Goal: Task Accomplishment & Management: Complete application form

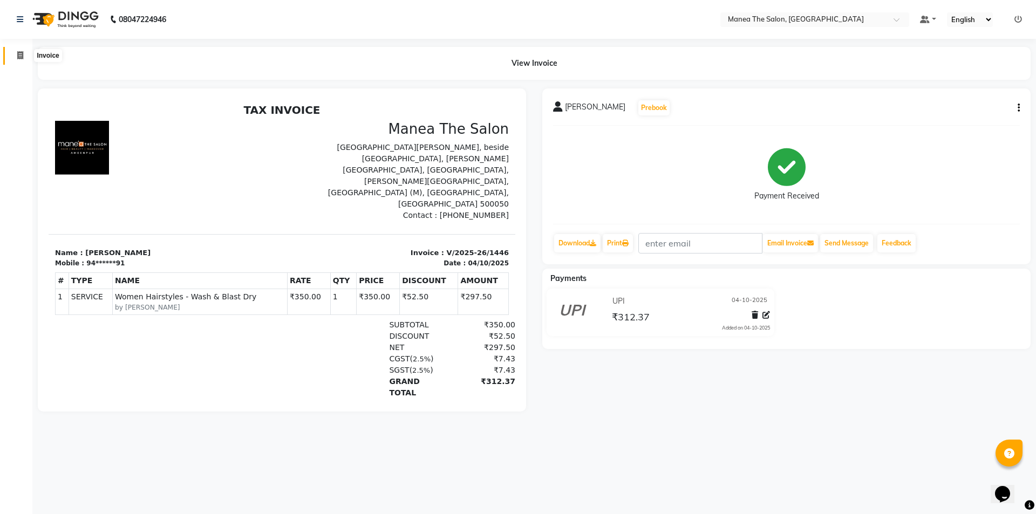
click at [24, 51] on span at bounding box center [20, 56] width 19 height 12
select select "service"
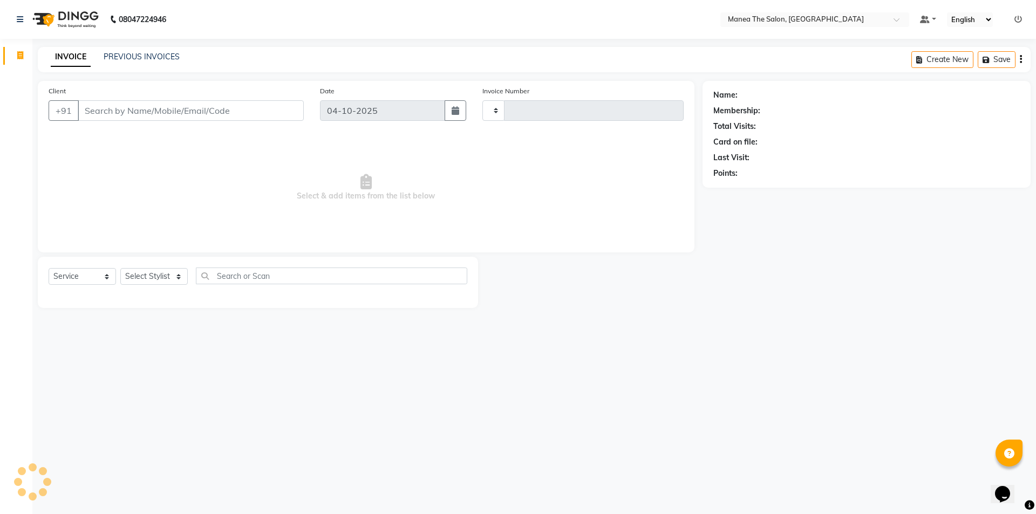
type input "1447"
select select "6397"
click at [176, 272] on select "Select Stylist [PERSON_NAME] [PERSON_NAME] Aruna [PERSON_NAME] Manager [PERSON_…" at bounding box center [153, 276] width 67 height 17
select select "64811"
click at [120, 268] on select "Select Stylist Anas Anees Anu Aruna Bindu Chaitanya Manager Nasrat Ali Salman S…" at bounding box center [153, 276] width 67 height 17
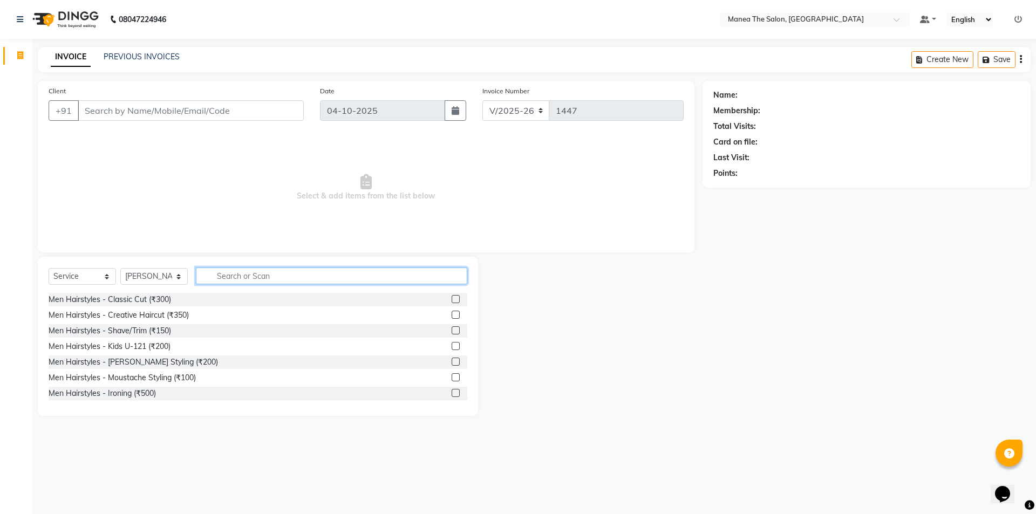
click at [268, 278] on input "text" at bounding box center [331, 276] width 271 height 17
click at [141, 330] on div "Men Hairstyles - Shave/Trim (₹150)" at bounding box center [110, 330] width 123 height 11
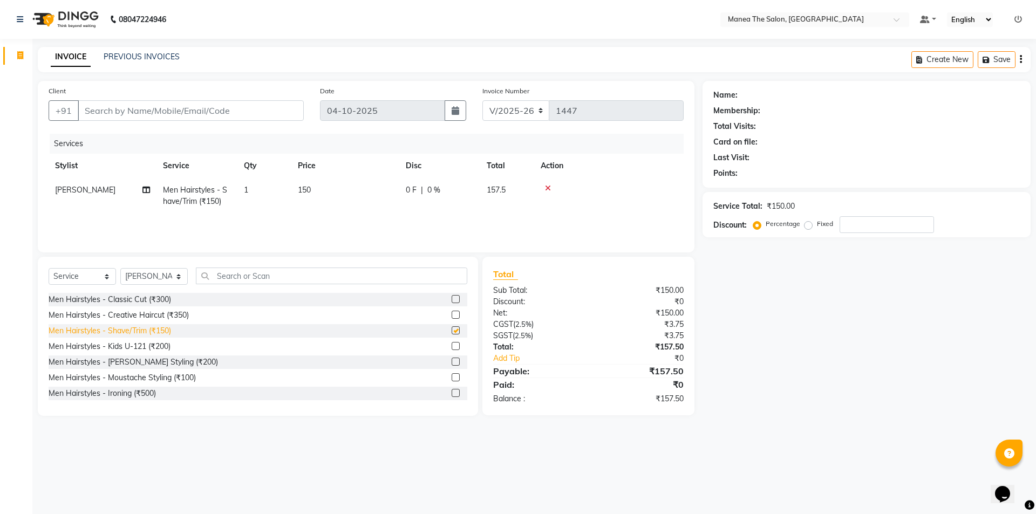
checkbox input "false"
click at [345, 277] on input "text" at bounding box center [331, 276] width 271 height 17
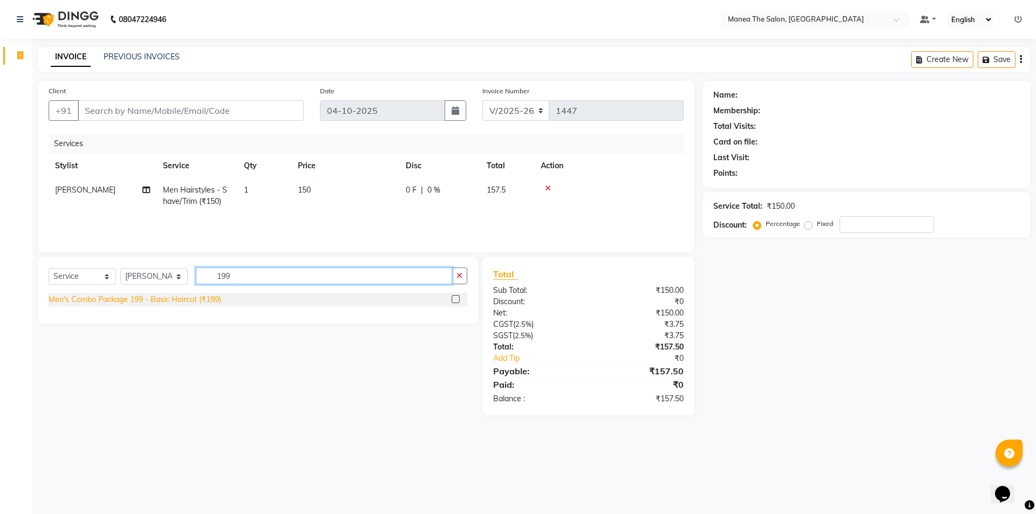
type input "199"
click at [130, 302] on div "Men's Combo Package 199 - Basic Haircut (₹199)" at bounding box center [135, 299] width 173 height 11
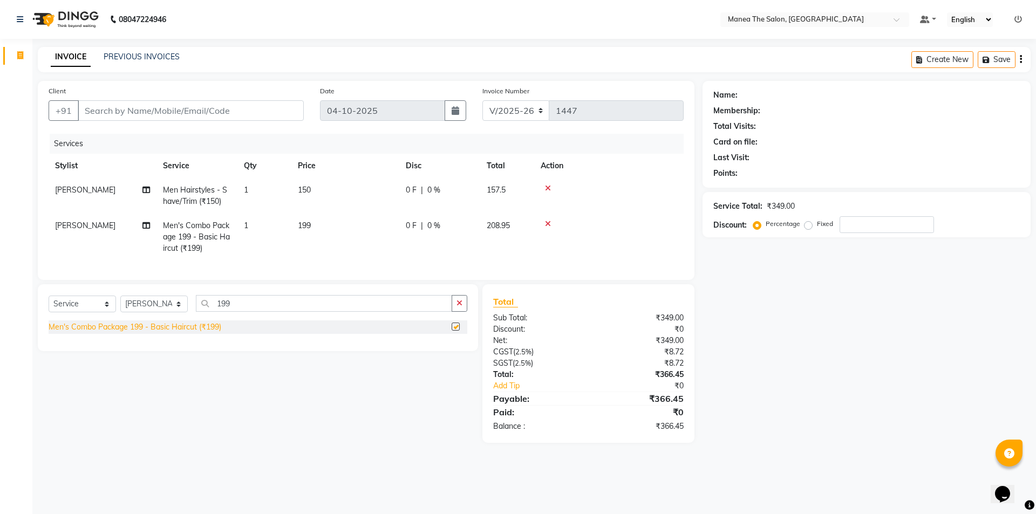
checkbox input "false"
click at [174, 107] on input "Client" at bounding box center [191, 110] width 226 height 21
type input "8"
type input "0"
type input "8121313600"
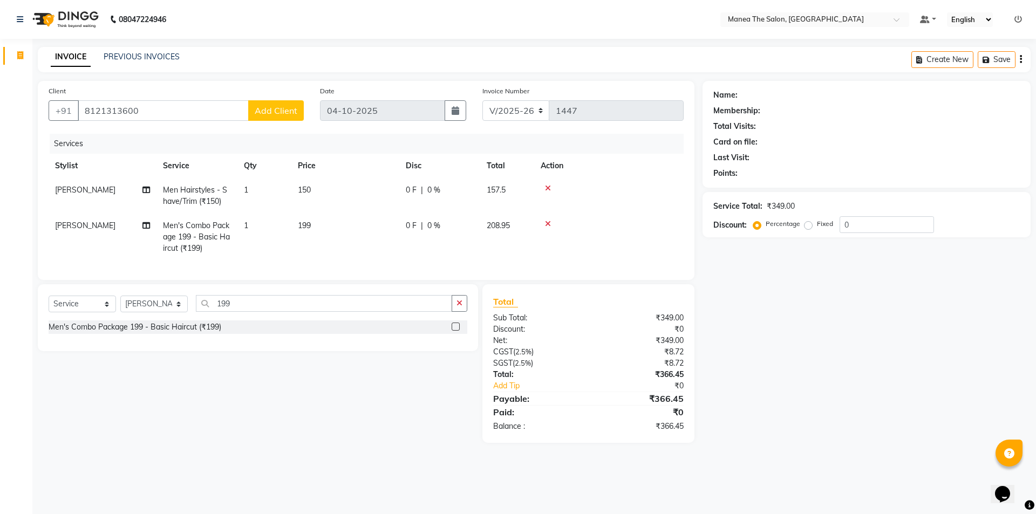
click at [266, 111] on span "Add Client" at bounding box center [276, 110] width 43 height 11
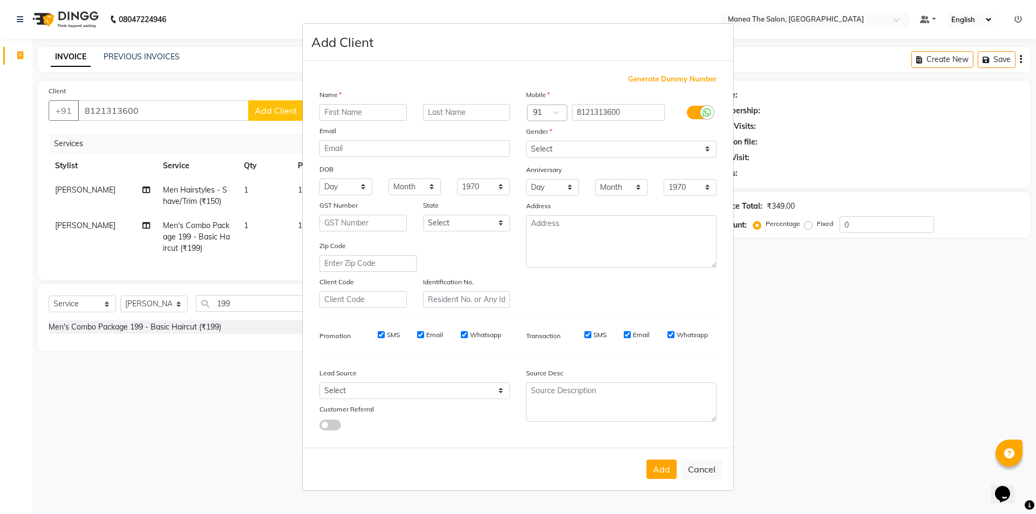
click at [382, 107] on input "text" at bounding box center [362, 112] width 87 height 17
type input "S"
type input "SAI RAM"
click at [543, 146] on select "Select Male Female Other Prefer Not To Say" at bounding box center [621, 149] width 191 height 17
select select "male"
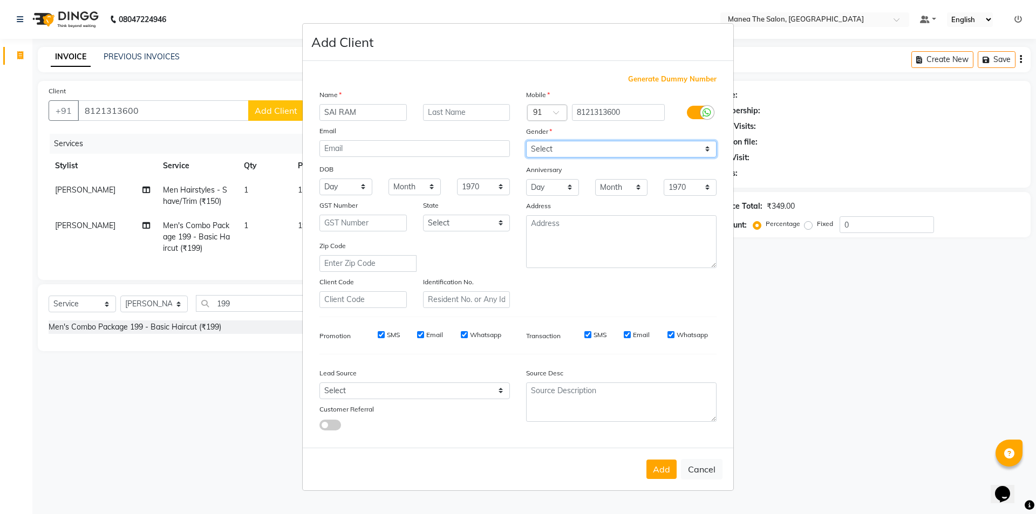
click at [526, 141] on select "Select Male Female Other Prefer Not To Say" at bounding box center [621, 149] width 191 height 17
click at [651, 466] on button "Add" at bounding box center [662, 469] width 30 height 19
type input "81******00"
select select
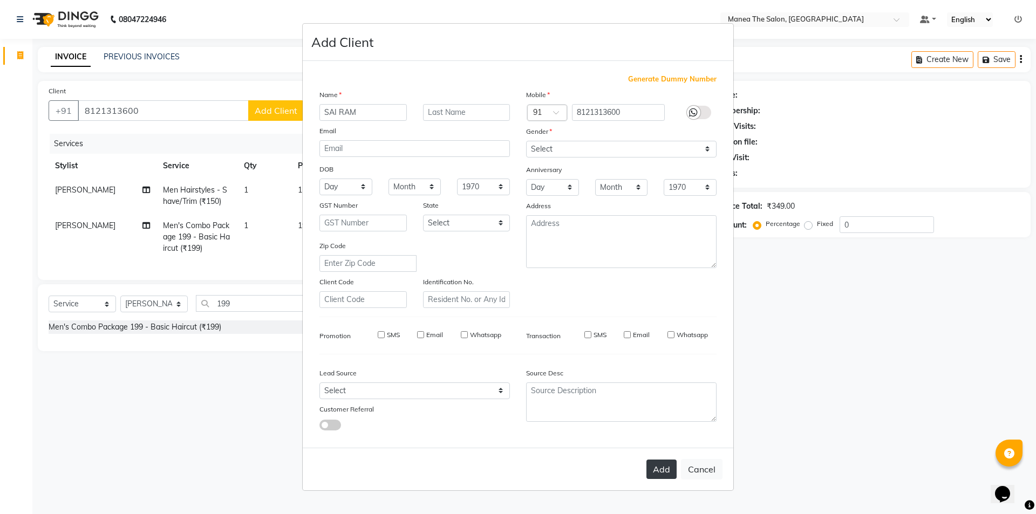
select select
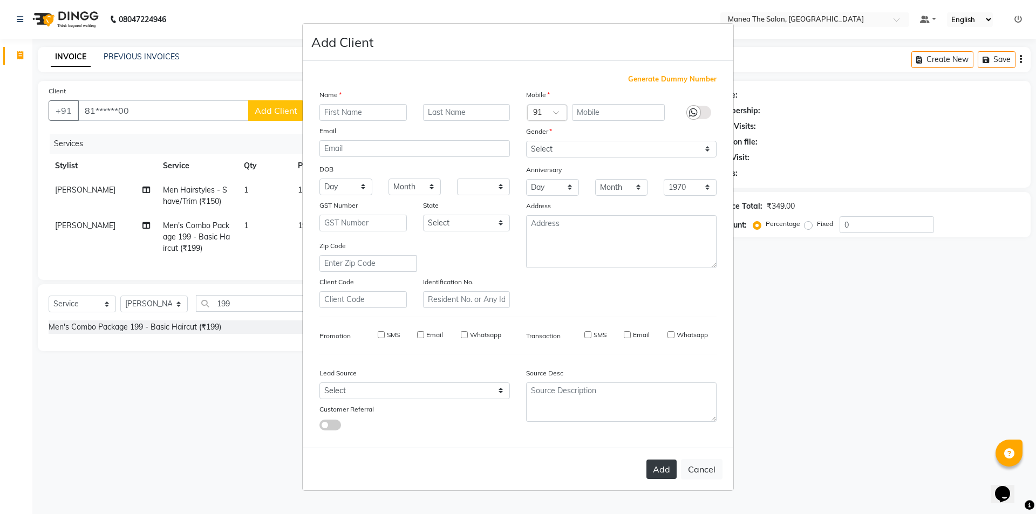
checkbox input "false"
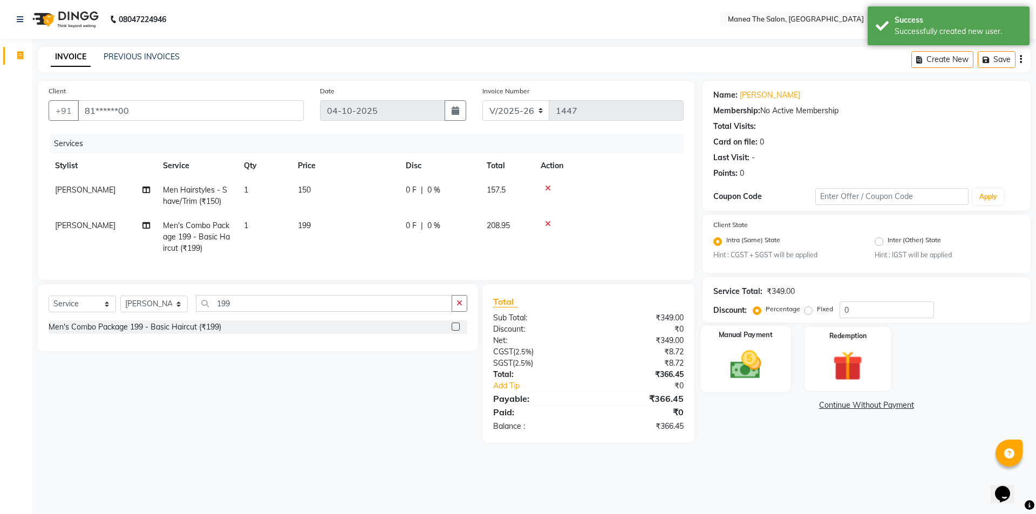
click at [739, 363] on img at bounding box center [745, 366] width 50 height 36
click at [870, 403] on span "UPI" at bounding box center [870, 406] width 17 height 12
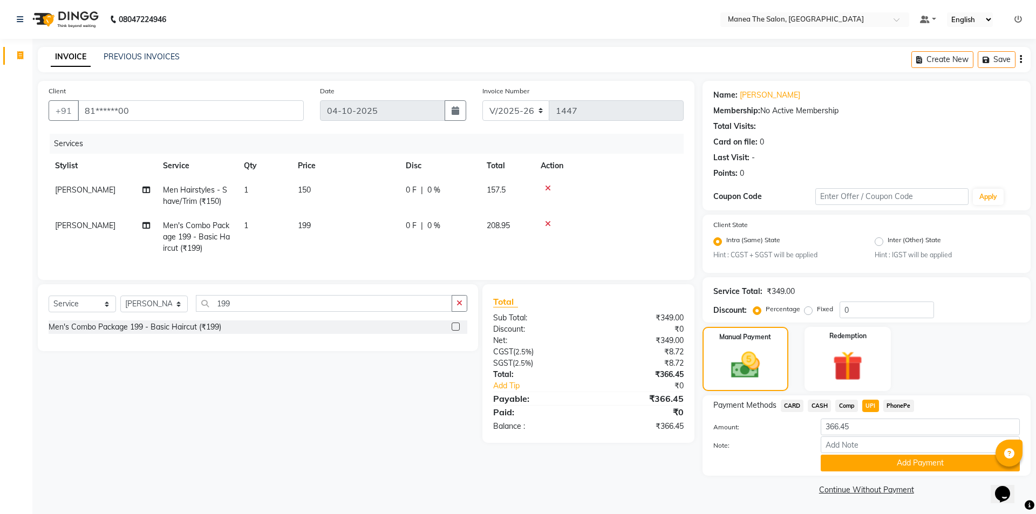
click at [794, 405] on span "CARD" at bounding box center [792, 406] width 23 height 12
click at [924, 460] on button "Add Payment" at bounding box center [920, 463] width 199 height 17
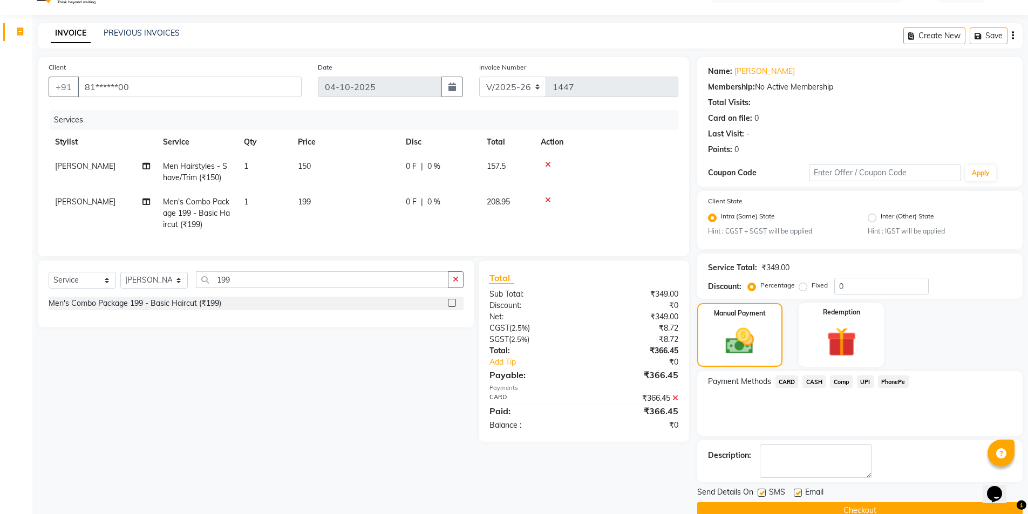
scroll to position [45, 0]
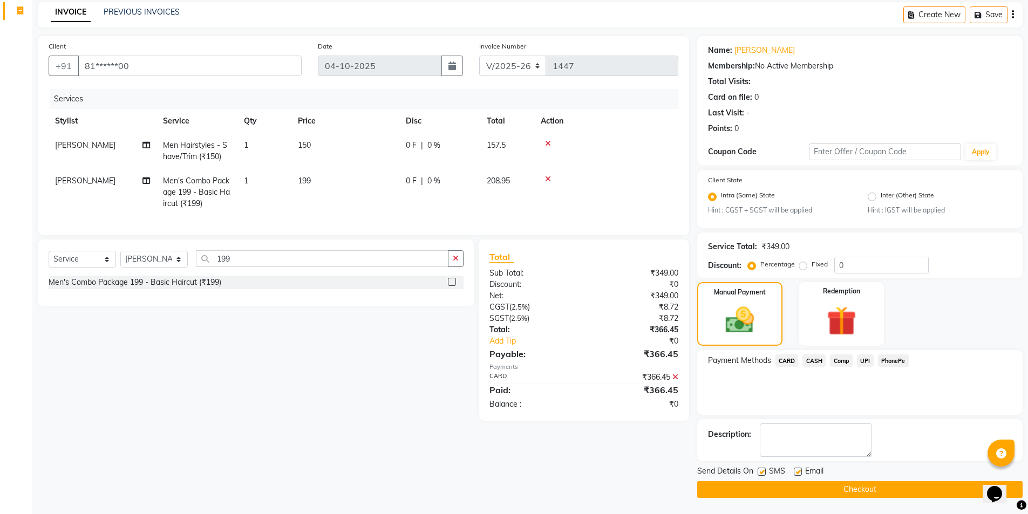
click at [888, 481] on button "Checkout" at bounding box center [859, 489] width 325 height 17
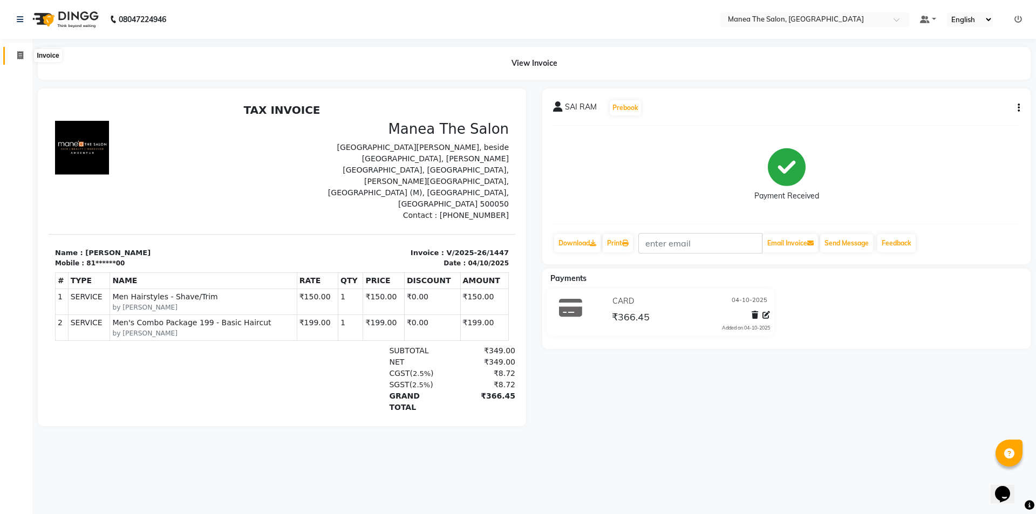
click at [20, 59] on icon at bounding box center [20, 55] width 6 height 8
select select "6397"
select select "service"
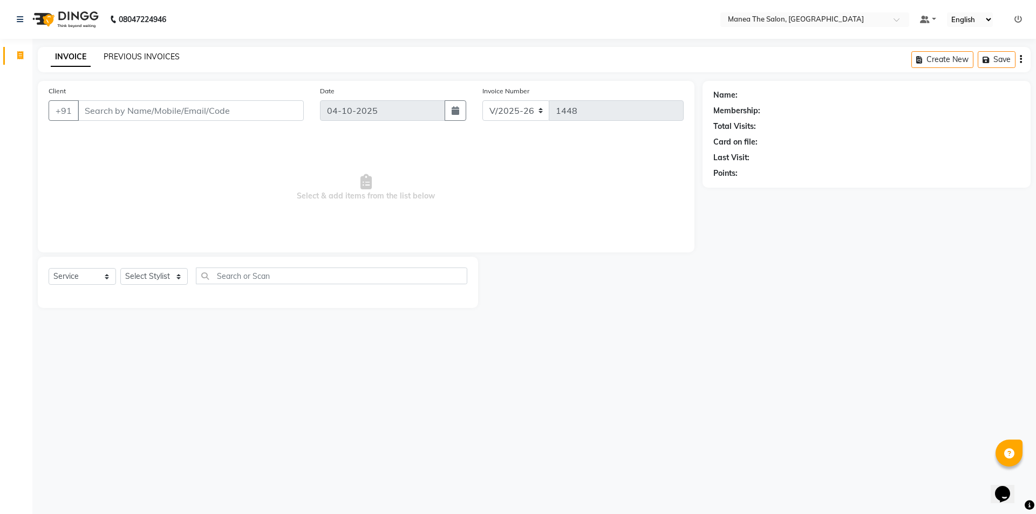
click at [148, 52] on link "PREVIOUS INVOICES" at bounding box center [142, 57] width 76 height 10
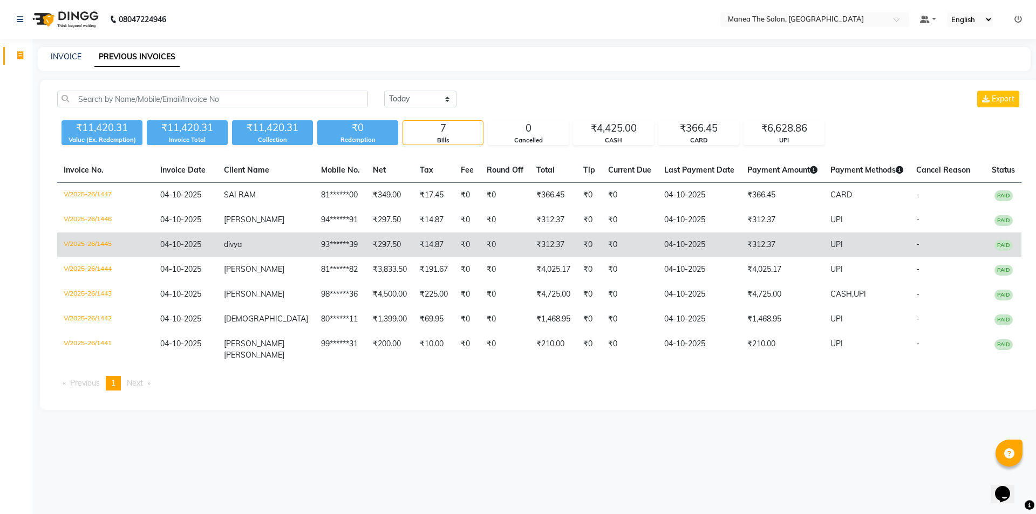
click at [530, 246] on td "₹312.37" at bounding box center [553, 245] width 47 height 25
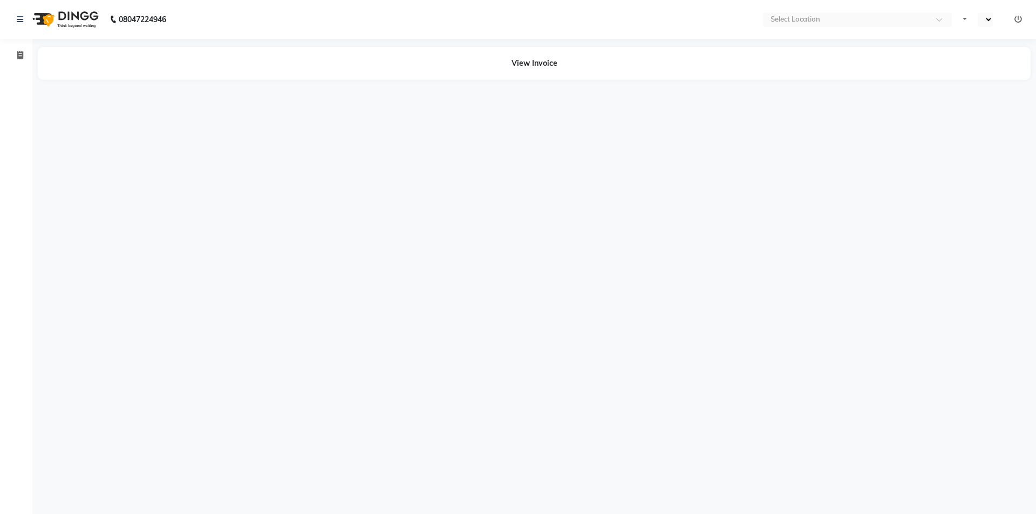
select select "en"
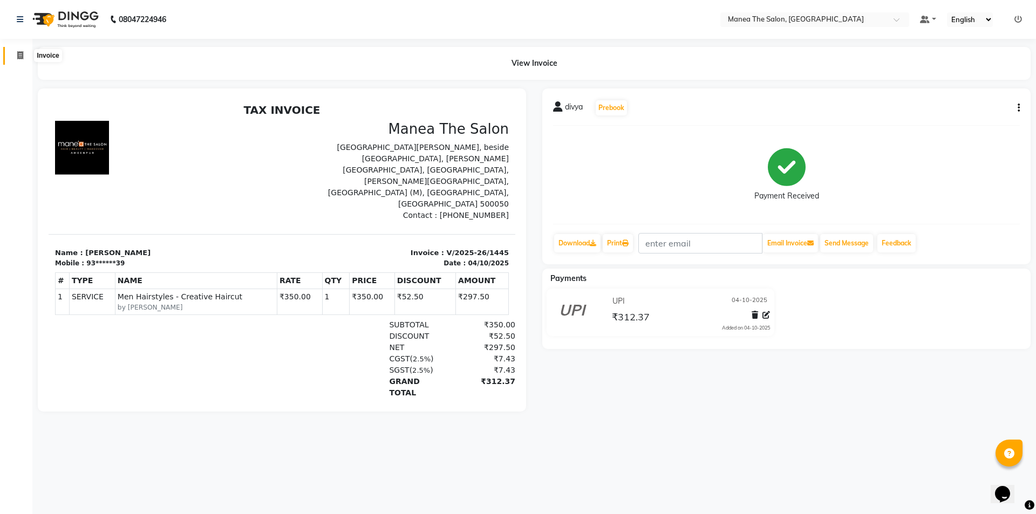
click at [18, 54] on icon at bounding box center [20, 55] width 6 height 8
select select "6397"
select select "service"
